Goal: Information Seeking & Learning: Learn about a topic

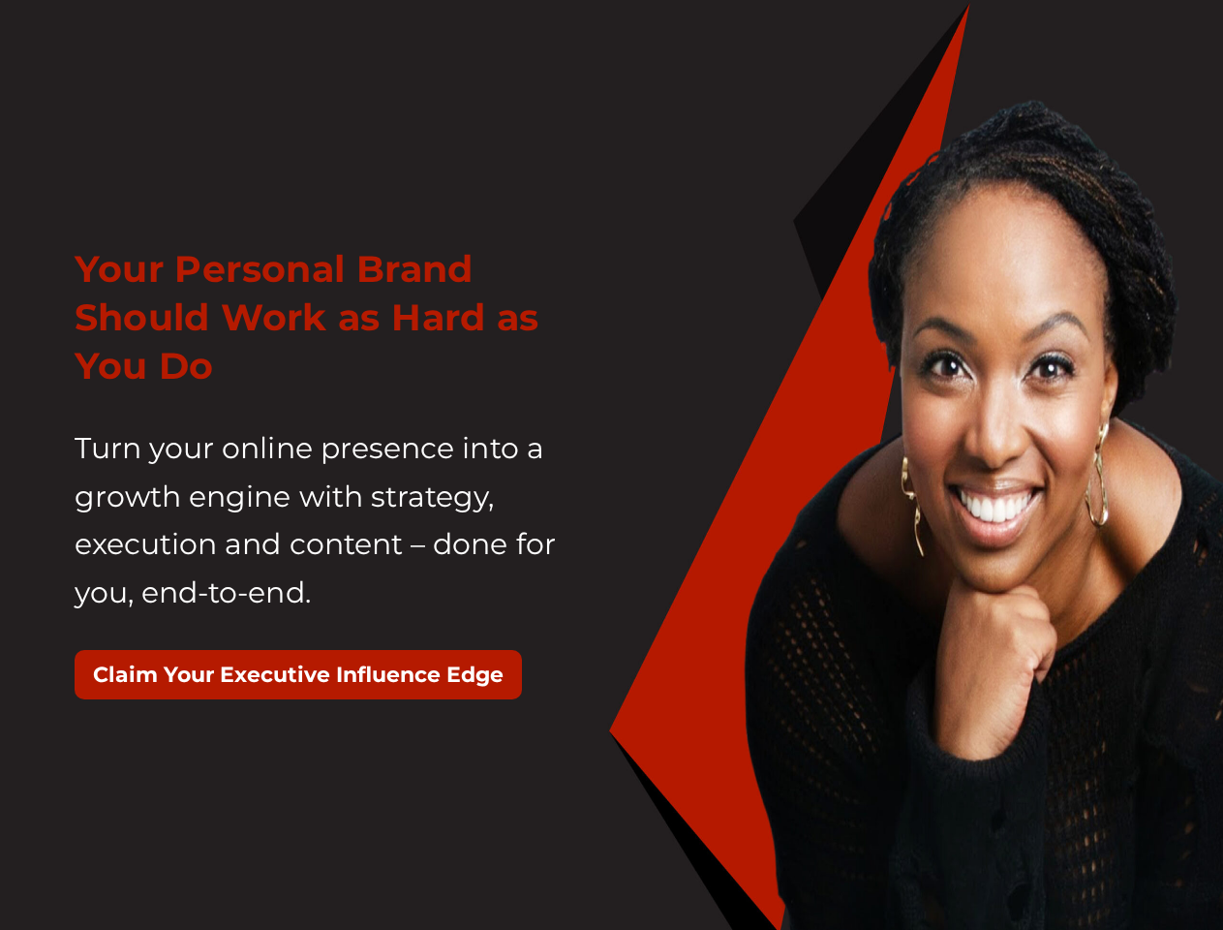
click at [611, 465] on div "Your Personal Brand Should Work as Hard as You Do Turn your online presence int…" at bounding box center [336, 482] width 552 height 522
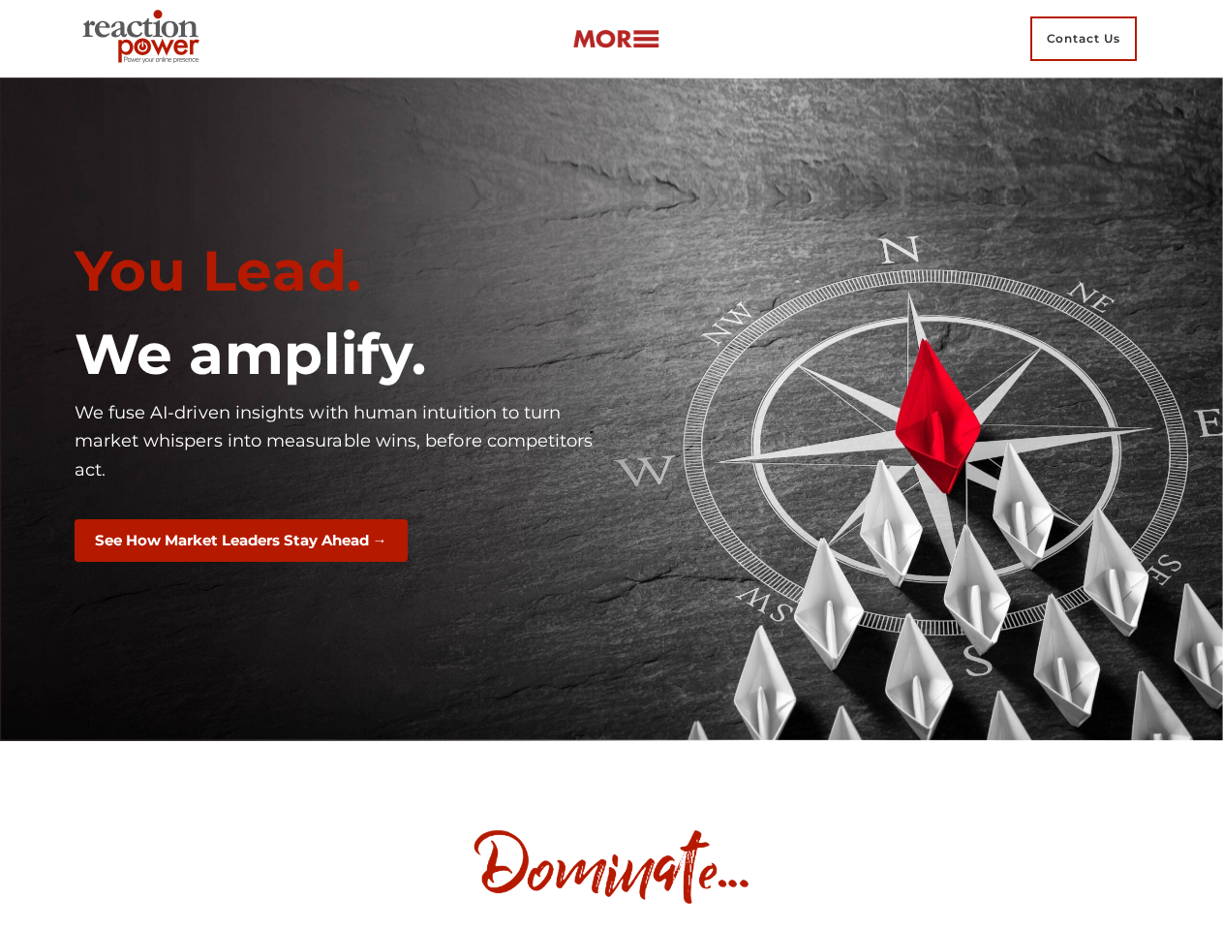
click at [611, 465] on div "You Lead. We amplify. We fuse AI-driven insights with human intuition to turn m…" at bounding box center [336, 409] width 552 height 373
